Goal: Find contact information: Find contact information

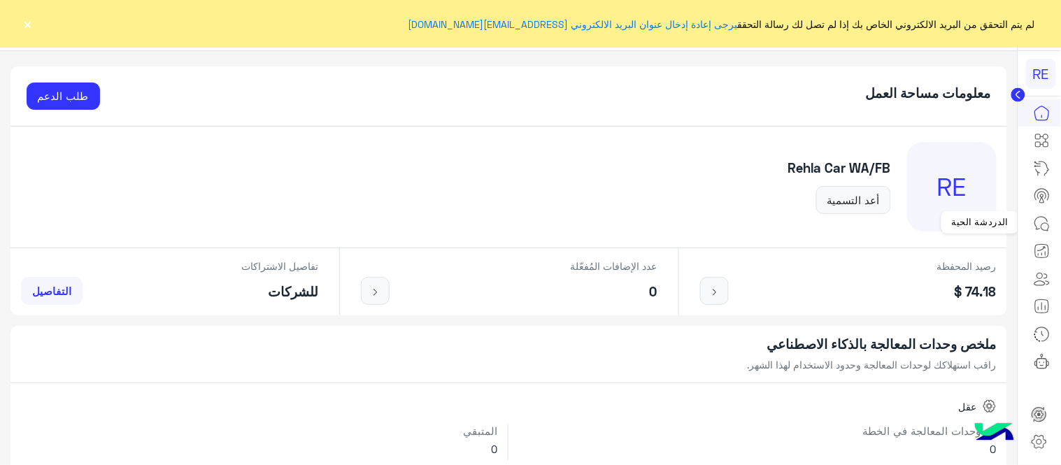
click at [1047, 223] on icon at bounding box center [1046, 227] width 8 height 8
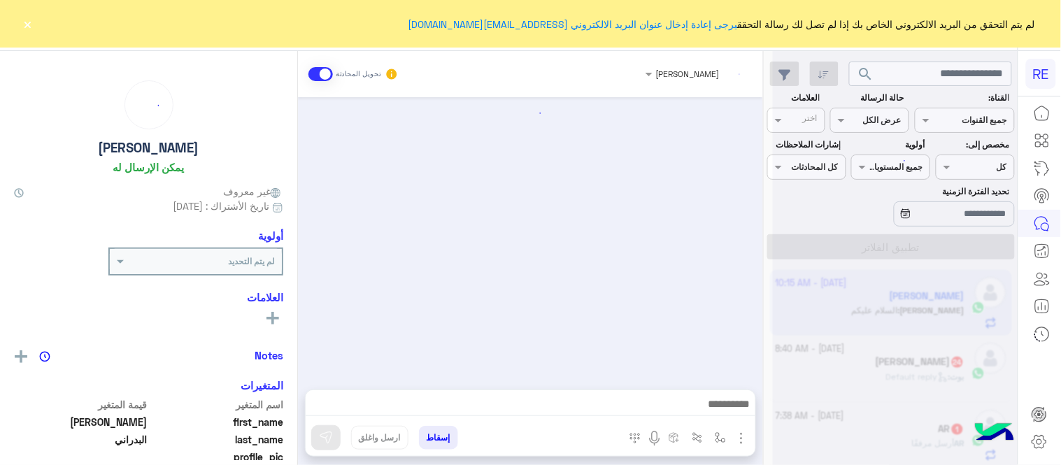
scroll to position [330, 0]
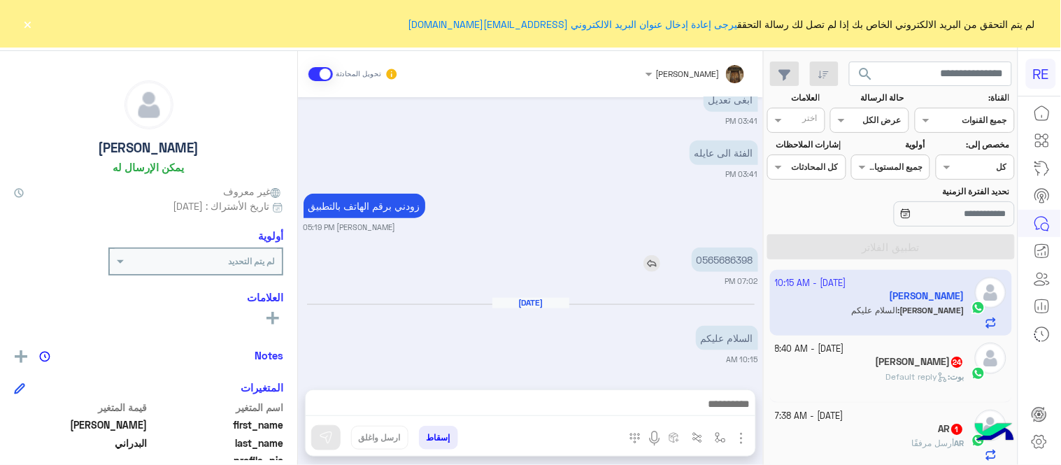
click at [727, 255] on p "0565686398" at bounding box center [725, 260] width 66 height 24
copy p "0565686398"
